Goal: Information Seeking & Learning: Learn about a topic

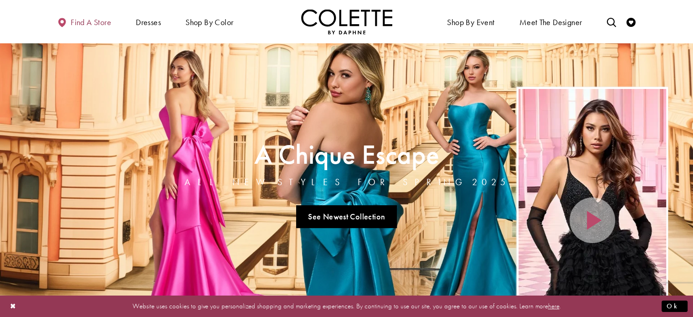
click at [92, 18] on span "Find a store" at bounding box center [91, 22] width 41 height 9
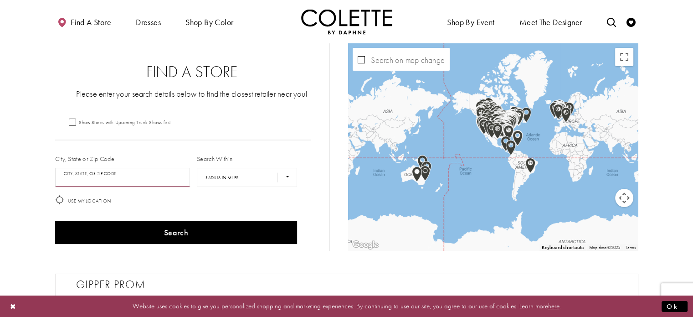
click at [106, 185] on input "City, State, or ZIP Code" at bounding box center [122, 177] width 135 height 19
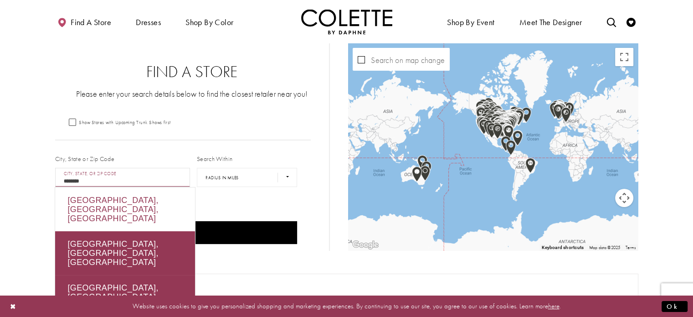
click at [110, 199] on div "Edmonton, AB, Canada" at bounding box center [125, 209] width 140 height 44
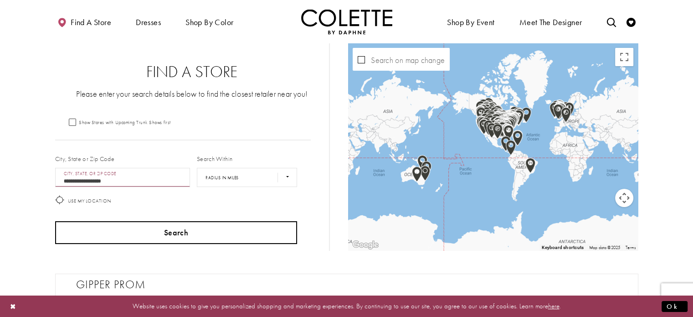
type input "**********"
click at [125, 240] on button "Search" at bounding box center [176, 232] width 242 height 23
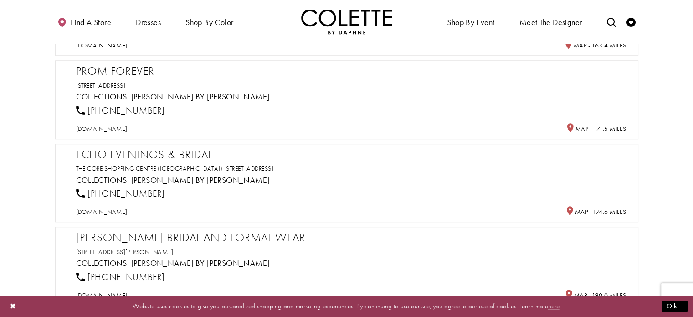
scroll to position [638, 0]
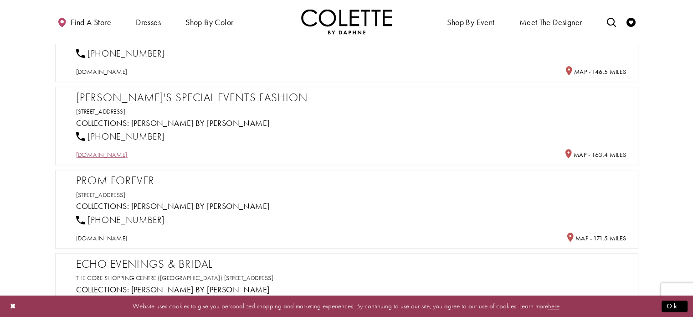
click at [128, 151] on span "sites.google.com" at bounding box center [101, 154] width 51 height 8
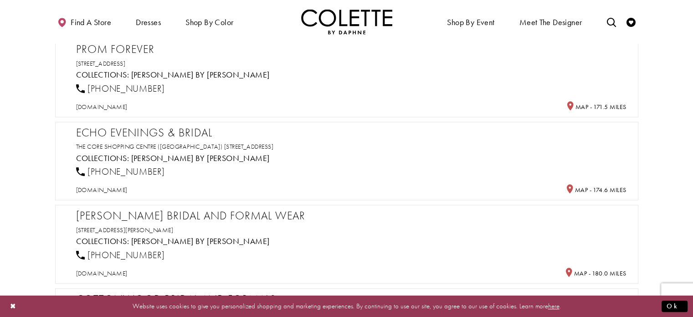
scroll to position [683, 0]
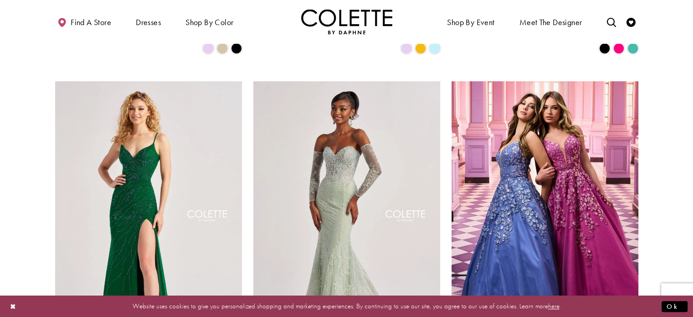
scroll to position [774, 0]
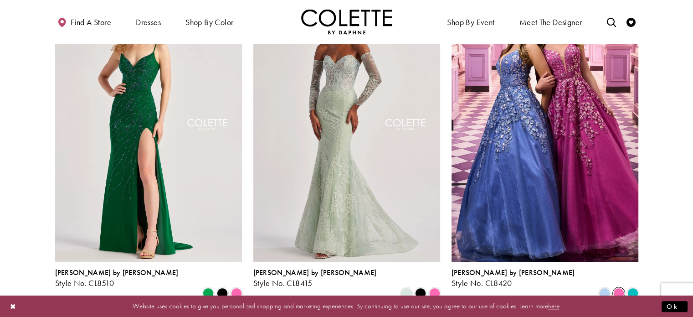
click at [623, 287] on span "Product List" at bounding box center [618, 292] width 11 height 11
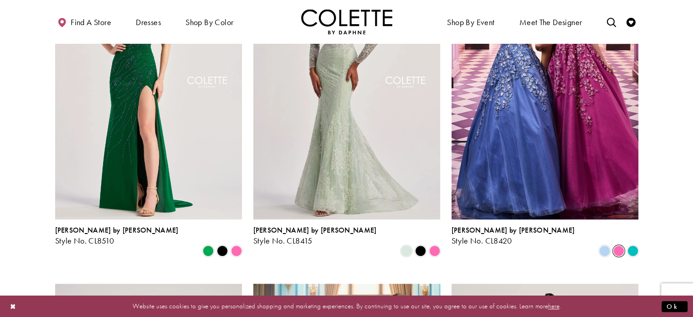
scroll to position [820, 0]
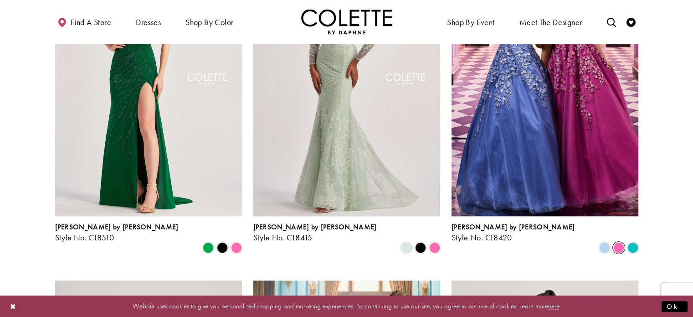
click at [619, 242] on span "Product List" at bounding box center [618, 247] width 11 height 11
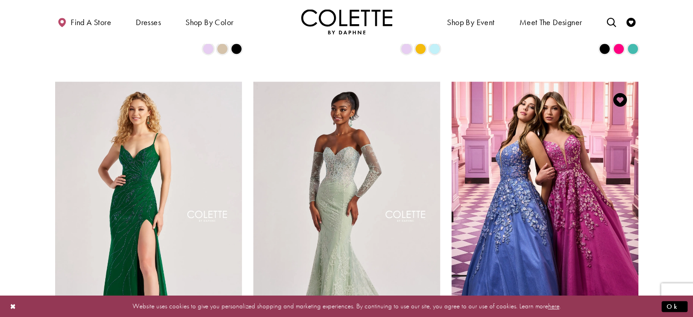
scroll to position [683, 0]
click at [619, 205] on img "Visit Colette by Daphne Style No. CL8420 Page" at bounding box center [544, 217] width 187 height 272
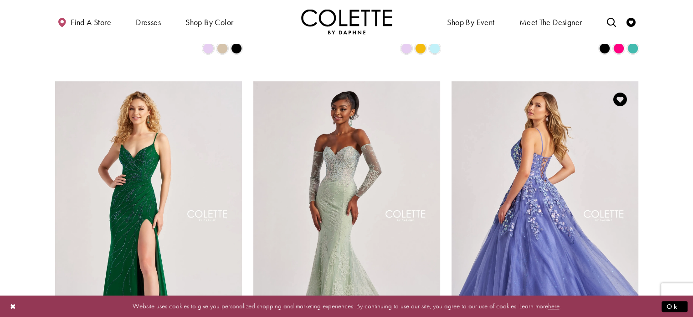
click at [569, 210] on img "Visit Colette by Daphne Style No. CL8420 Page" at bounding box center [544, 217] width 187 height 272
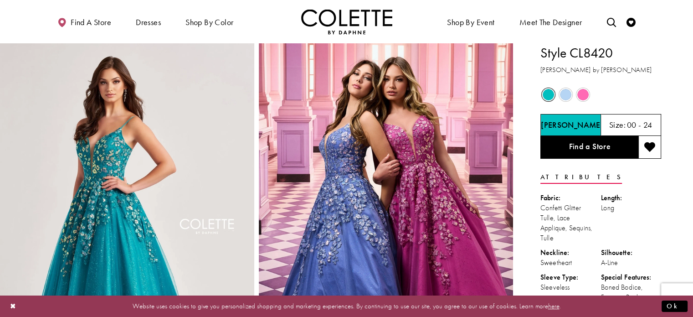
click at [584, 94] on span "Product color controls state depends on size chosen" at bounding box center [582, 94] width 11 height 11
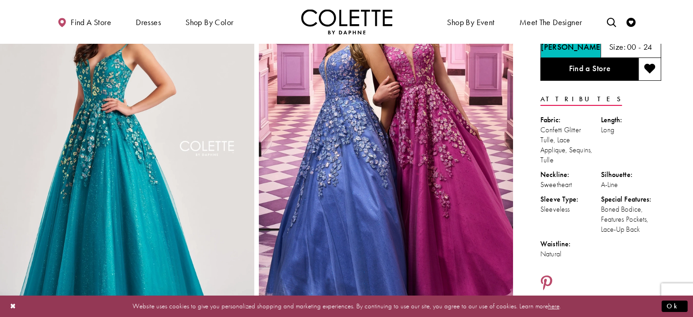
scroll to position [228, 0]
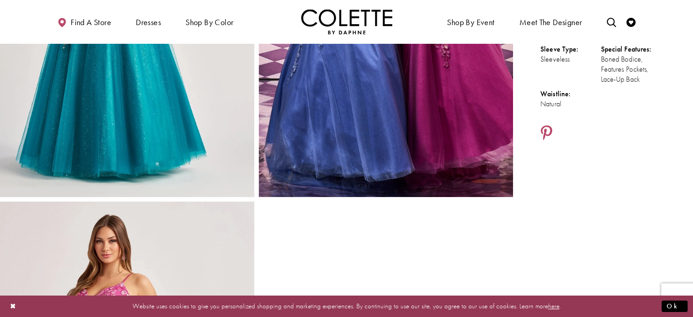
click at [388, 133] on img "Full size Style CL8420 Colette by Daphne #0 default Pink Periwinkle frontface v…" at bounding box center [386, 6] width 254 height 381
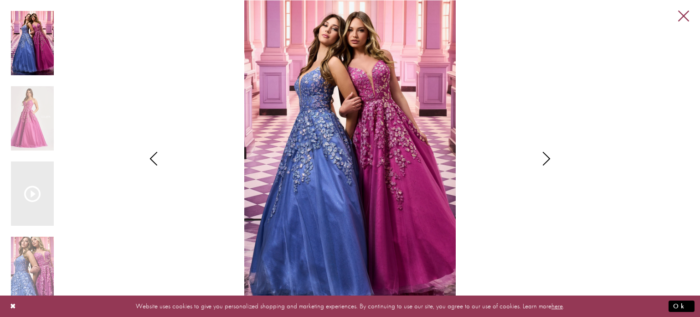
click at [684, 17] on link "Close" at bounding box center [683, 16] width 11 height 11
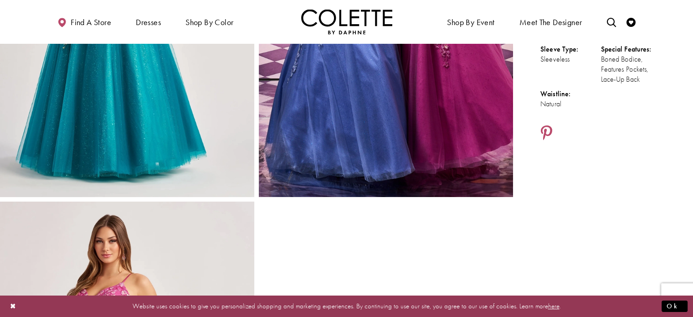
scroll to position [46, 0]
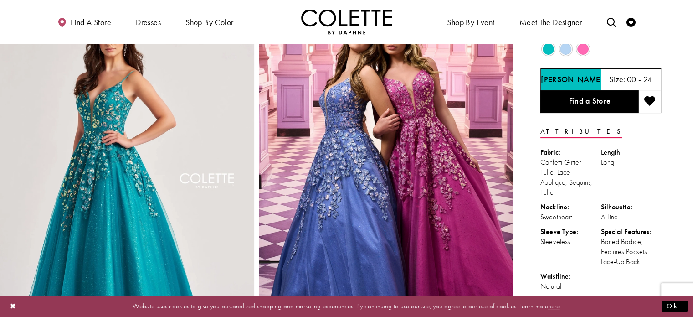
click at [579, 49] on span "Product color controls state depends on size chosen" at bounding box center [582, 48] width 11 height 11
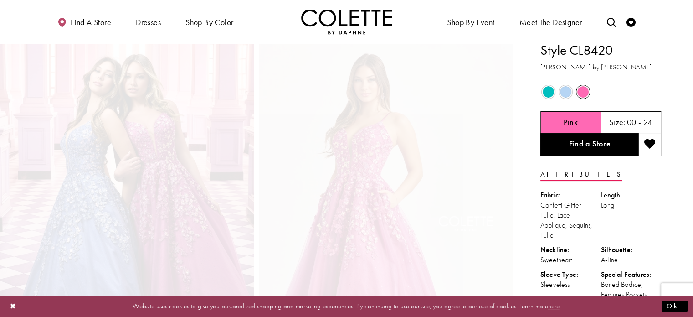
scroll to position [0, 0]
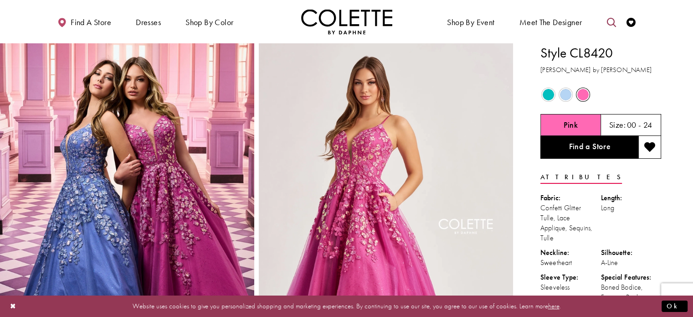
click at [612, 24] on icon "Toggle search" at bounding box center [610, 22] width 9 height 9
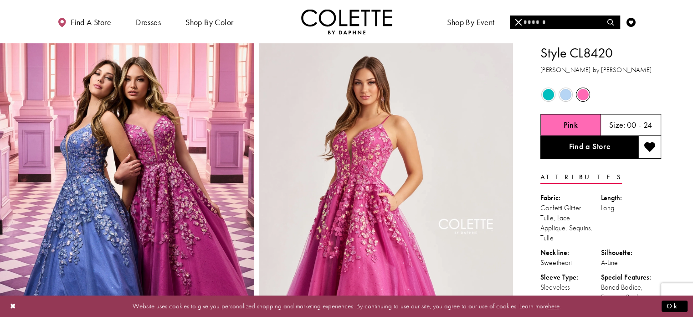
click at [575, 20] on input "Search" at bounding box center [565, 22] width 110 height 14
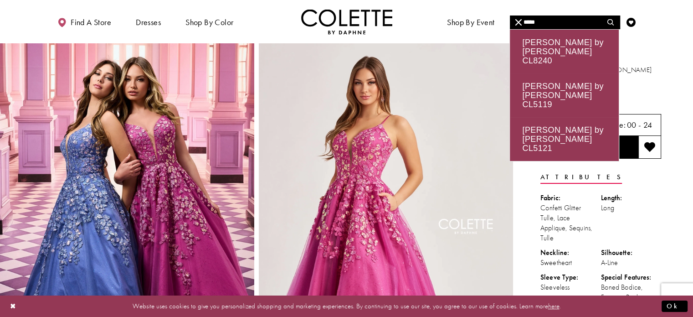
type input "*****"
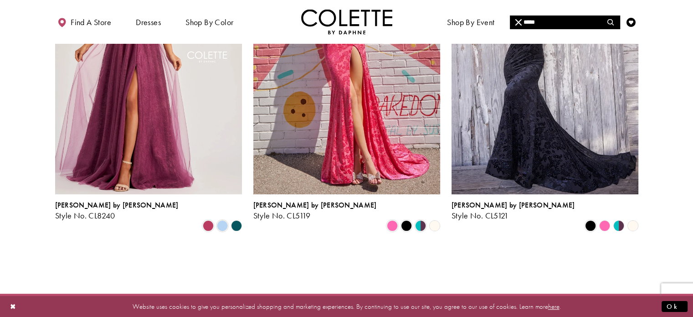
scroll to position [137, 0]
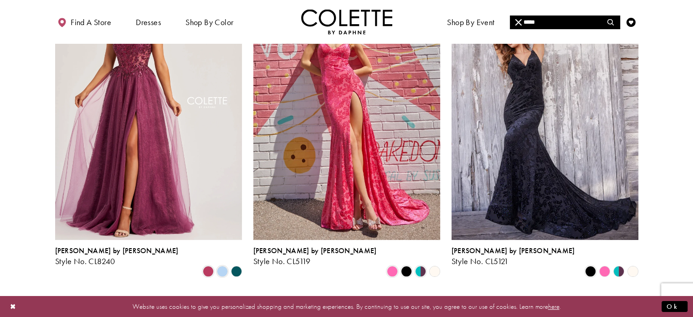
click at [326, 178] on img "Visit Colette by Daphne Style No. CL5119 Page" at bounding box center [346, 104] width 187 height 272
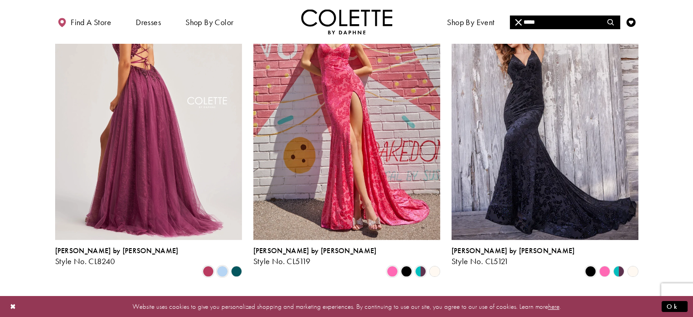
click at [109, 127] on img "Visit Colette by Daphne Style No. CL8240 Page" at bounding box center [148, 104] width 187 height 272
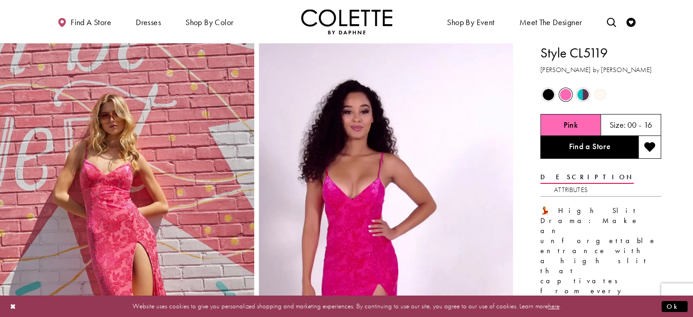
click at [564, 93] on span "Product color controls state depends on size chosen" at bounding box center [565, 94] width 11 height 11
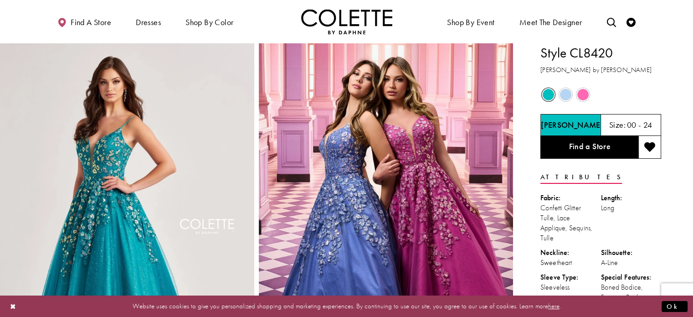
click at [584, 92] on span "Product color controls state depends on size chosen" at bounding box center [582, 94] width 11 height 11
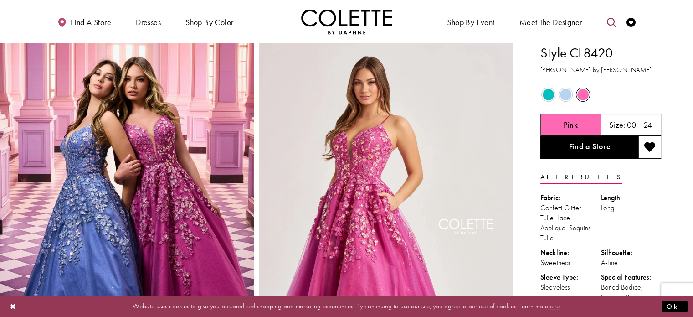
click at [613, 20] on icon "Toggle search" at bounding box center [610, 22] width 9 height 9
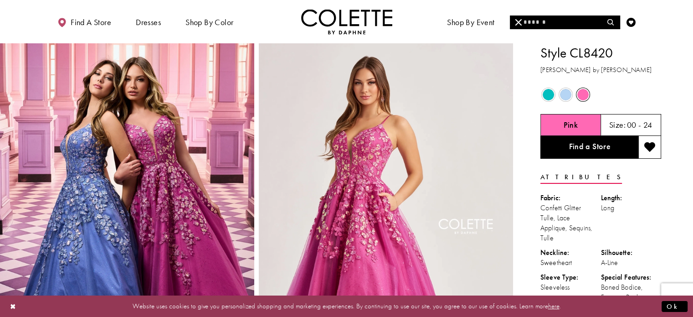
click at [553, 30] on link "Meet the designer" at bounding box center [550, 21] width 67 height 25
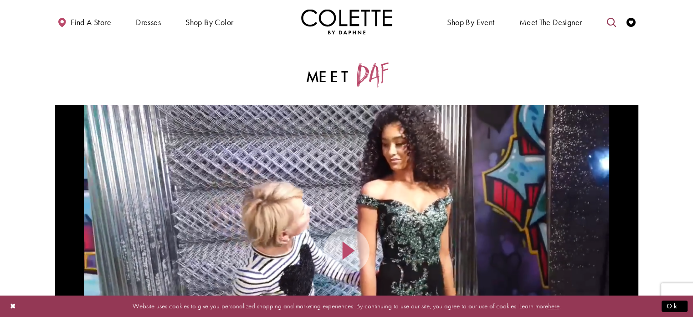
click at [614, 20] on icon "Toggle search" at bounding box center [610, 22] width 9 height 9
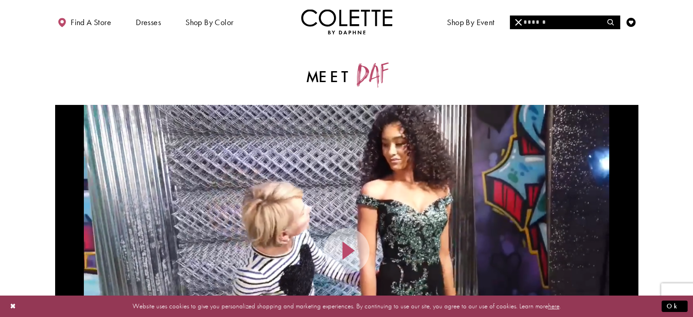
click at [595, 21] on input "Search" at bounding box center [565, 22] width 110 height 14
type input "****"
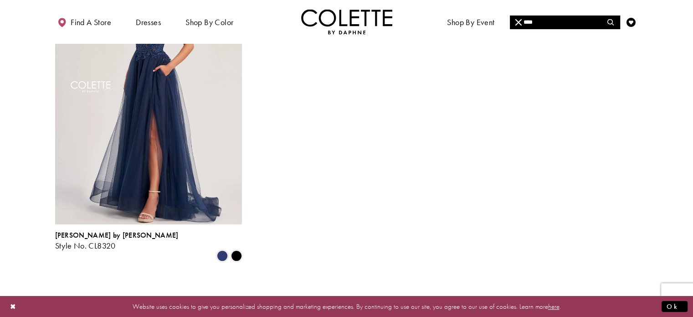
scroll to position [137, 0]
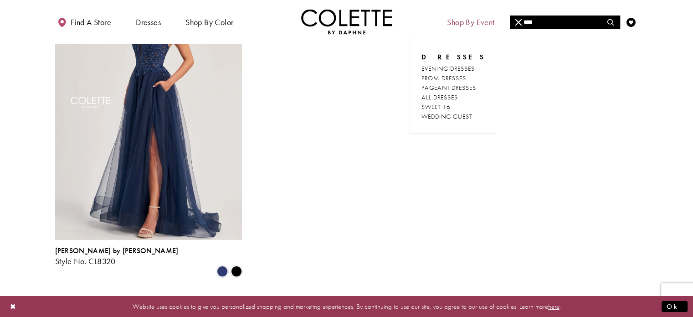
drag, startPoint x: 554, startPoint y: 20, endPoint x: 489, endPoint y: 19, distance: 65.2
click at [489, 19] on div "**** **** Find a store Dresses Dresses Occasion" at bounding box center [346, 21] width 583 height 43
